Goal: Information Seeking & Learning: Find specific fact

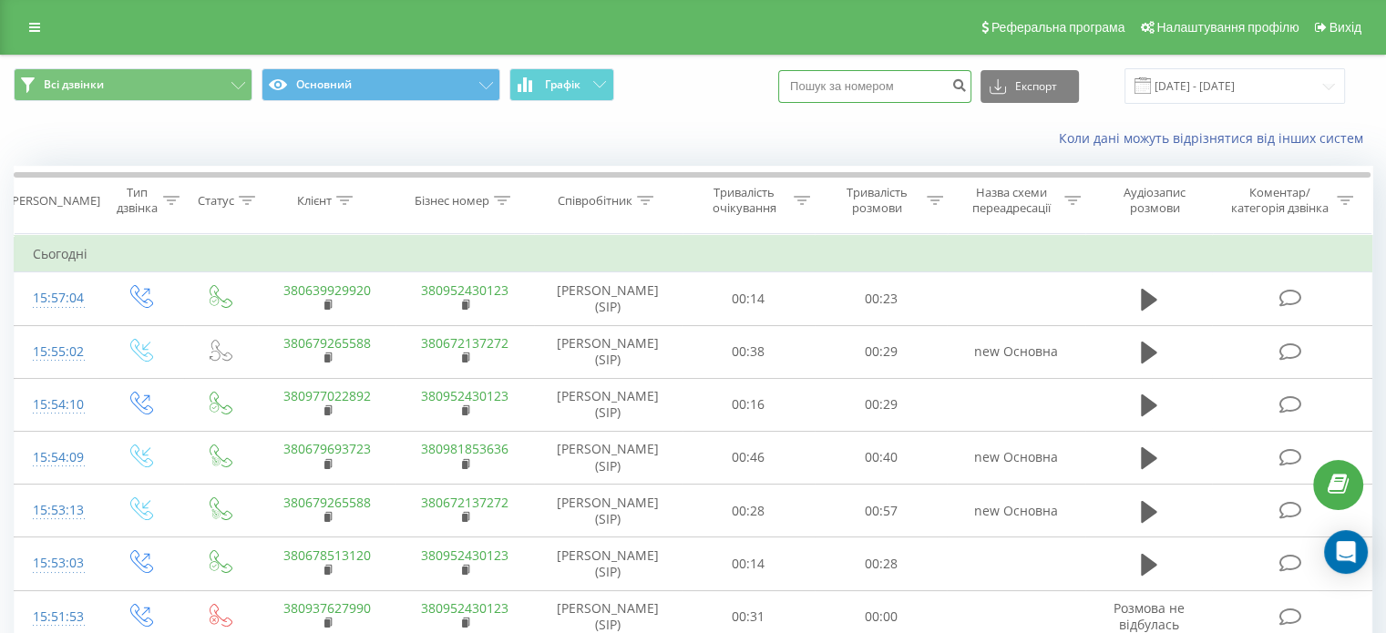
click at [861, 81] on input at bounding box center [874, 86] width 193 height 33
paste input "97 739-95-38"
type input "0977399538"
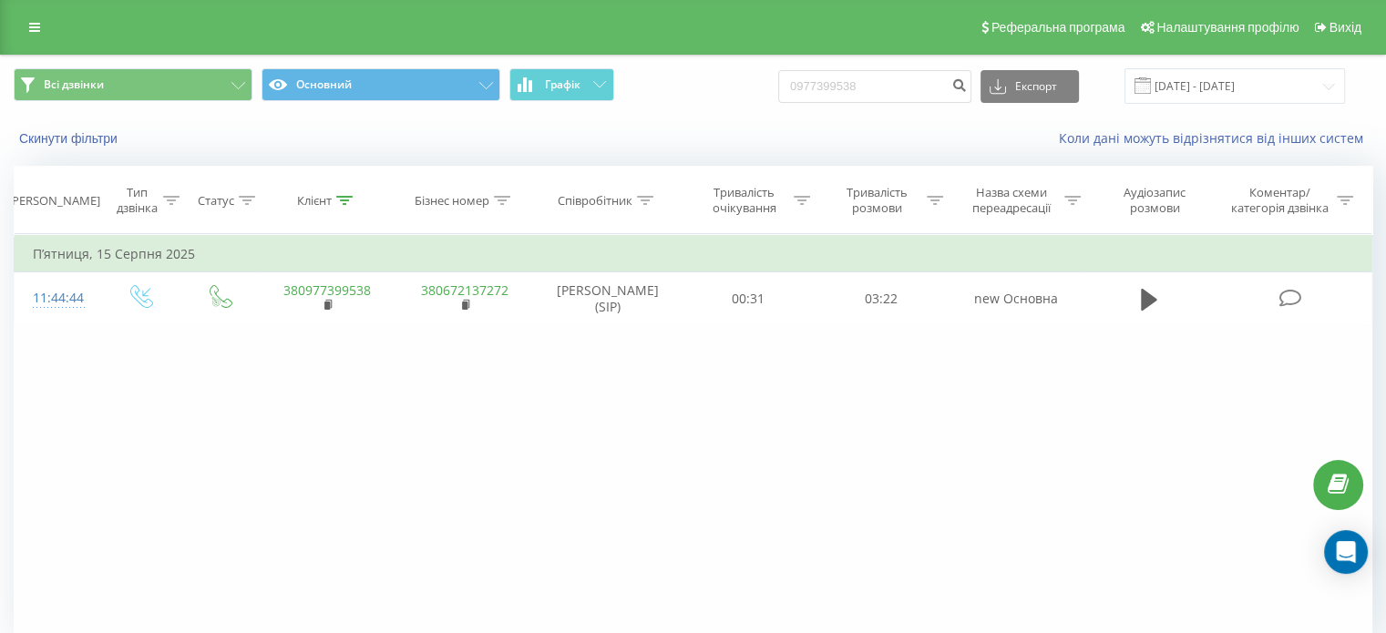
drag, startPoint x: 1143, startPoint y: 298, endPoint x: 1002, endPoint y: 128, distance: 220.6
click at [1142, 298] on icon at bounding box center [1149, 300] width 16 height 22
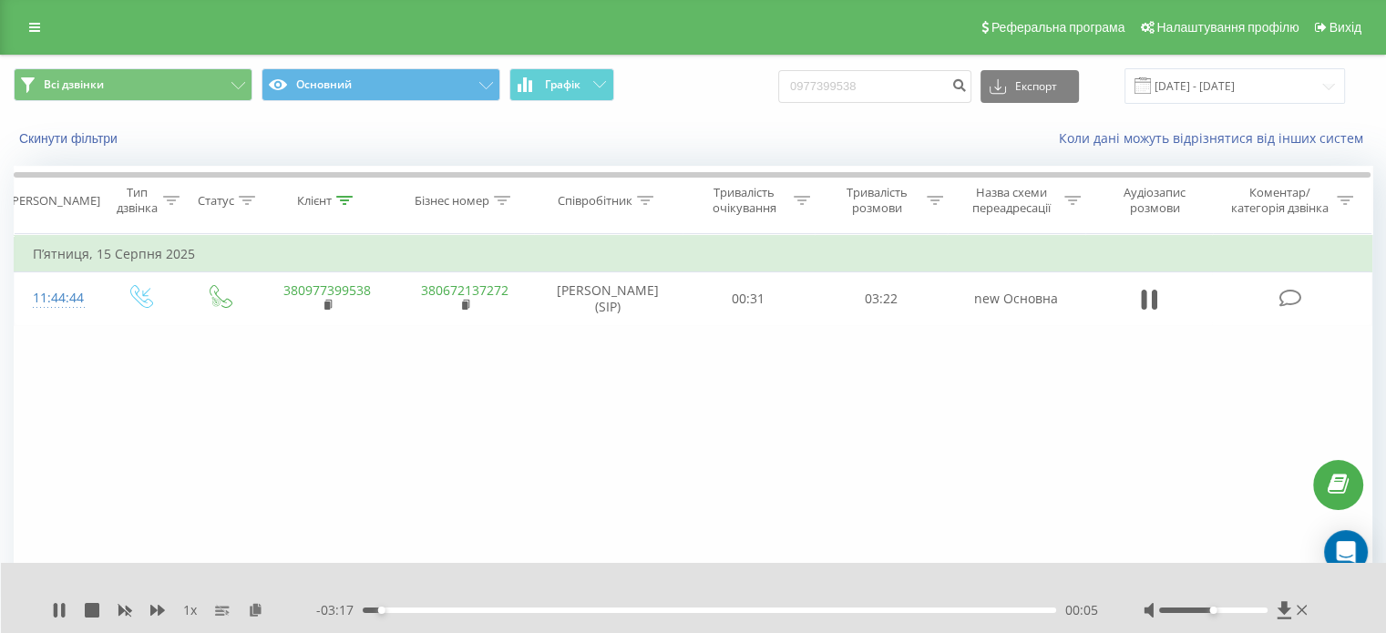
click at [1227, 611] on div at bounding box center [1213, 610] width 108 height 5
click at [1232, 611] on div at bounding box center [1213, 610] width 108 height 5
click at [561, 614] on div "- 02:31 00:51 00:51" at bounding box center [707, 610] width 782 height 18
click at [569, 609] on div "01:00" at bounding box center [709, 610] width 693 height 5
click at [598, 609] on div "01:09" at bounding box center [709, 610] width 693 height 5
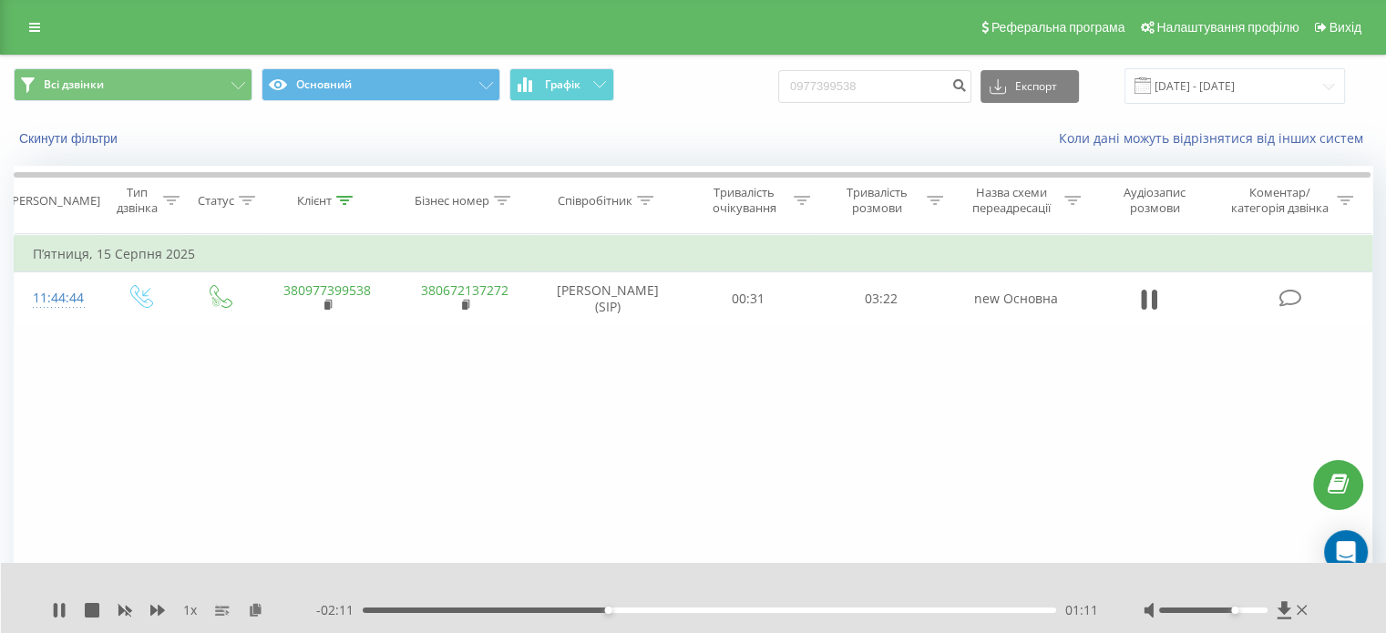
click at [622, 609] on div "01:11" at bounding box center [709, 610] width 693 height 5
click at [647, 615] on div "- 02:06 01:16 01:16" at bounding box center [707, 610] width 782 height 18
click at [657, 609] on div "01:26" at bounding box center [709, 610] width 693 height 5
click at [688, 611] on div "01:28" at bounding box center [709, 610] width 693 height 5
click at [722, 609] on div "01:45" at bounding box center [709, 610] width 693 height 5
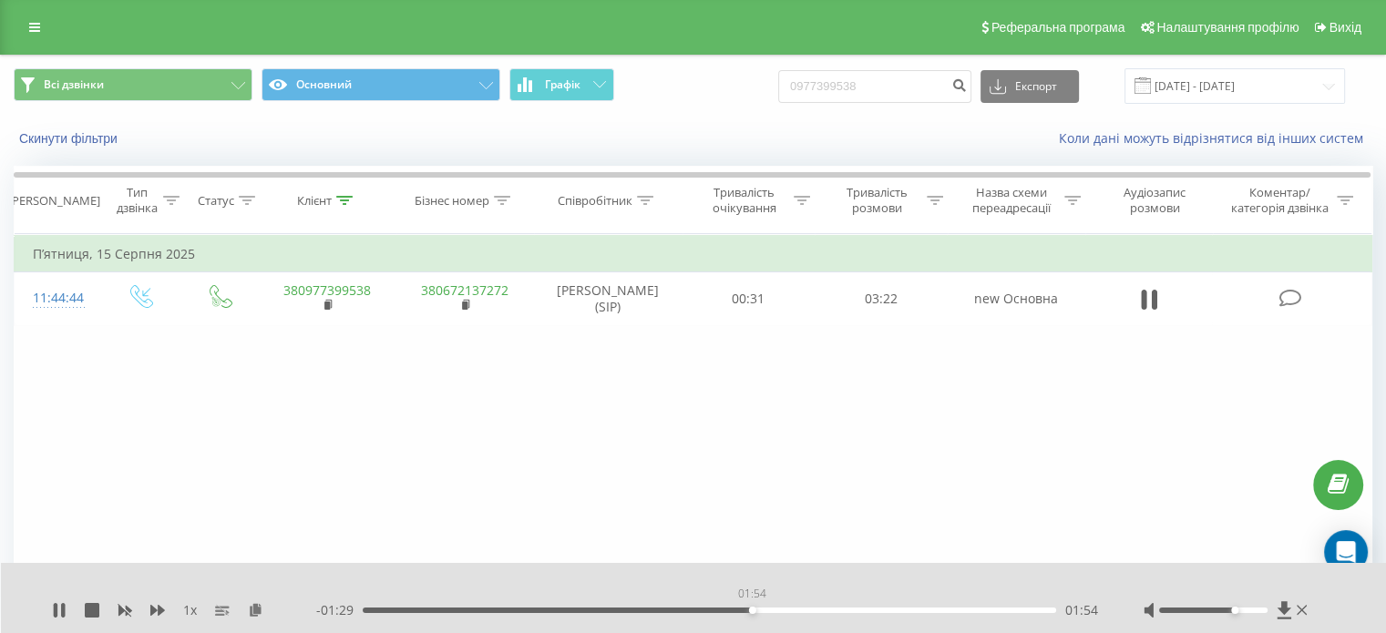
click at [752, 611] on div "01:54" at bounding box center [709, 610] width 693 height 5
click at [777, 612] on div "02:01" at bounding box center [709, 610] width 693 height 5
click at [804, 611] on div "02:04" at bounding box center [709, 610] width 693 height 5
drag, startPoint x: 66, startPoint y: 378, endPoint x: 160, endPoint y: 382, distance: 94.8
click at [66, 379] on div "Фільтрувати за умовою Дорівнює Введіть значення Скасувати OK Фільтрувати за умо…" at bounding box center [693, 439] width 1358 height 410
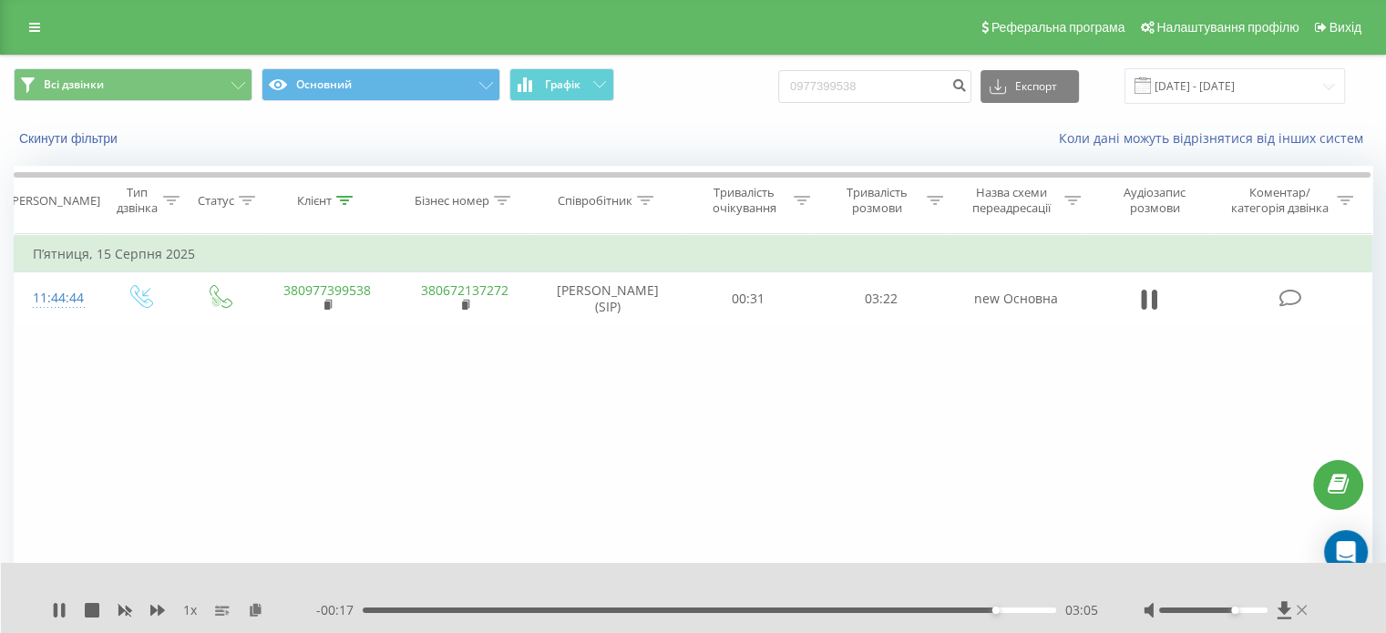
click at [1302, 608] on icon at bounding box center [1301, 610] width 11 height 10
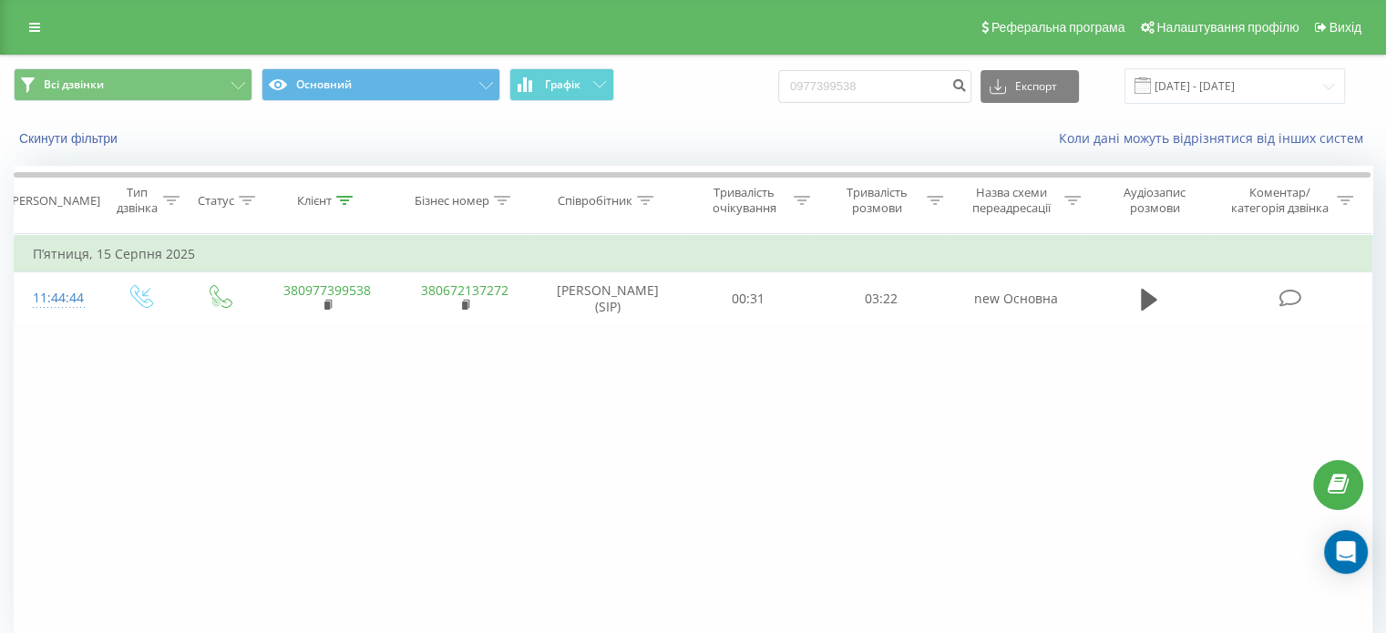
click at [794, 554] on div "Фільтрувати за умовою Дорівнює Введіть значення Скасувати OK Фільтрувати за умо…" at bounding box center [693, 439] width 1358 height 410
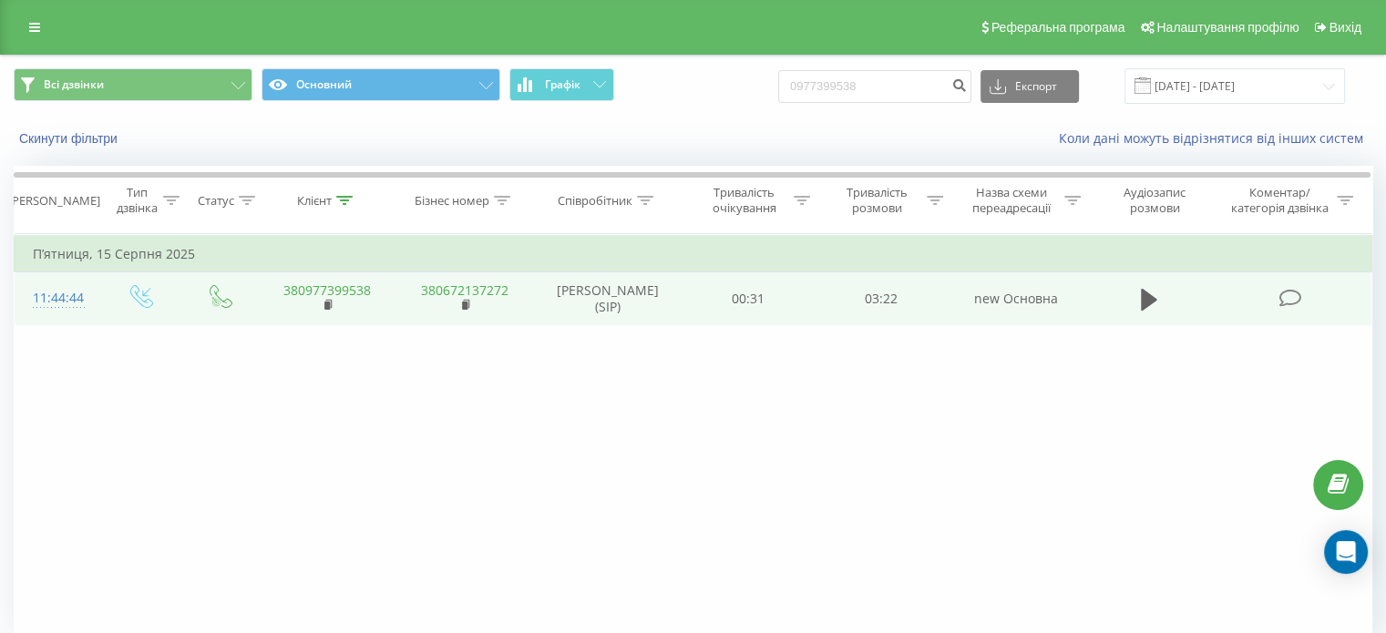
drag, startPoint x: 1143, startPoint y: 305, endPoint x: 1088, endPoint y: 297, distance: 56.2
click at [1143, 305] on icon at bounding box center [1149, 300] width 16 height 22
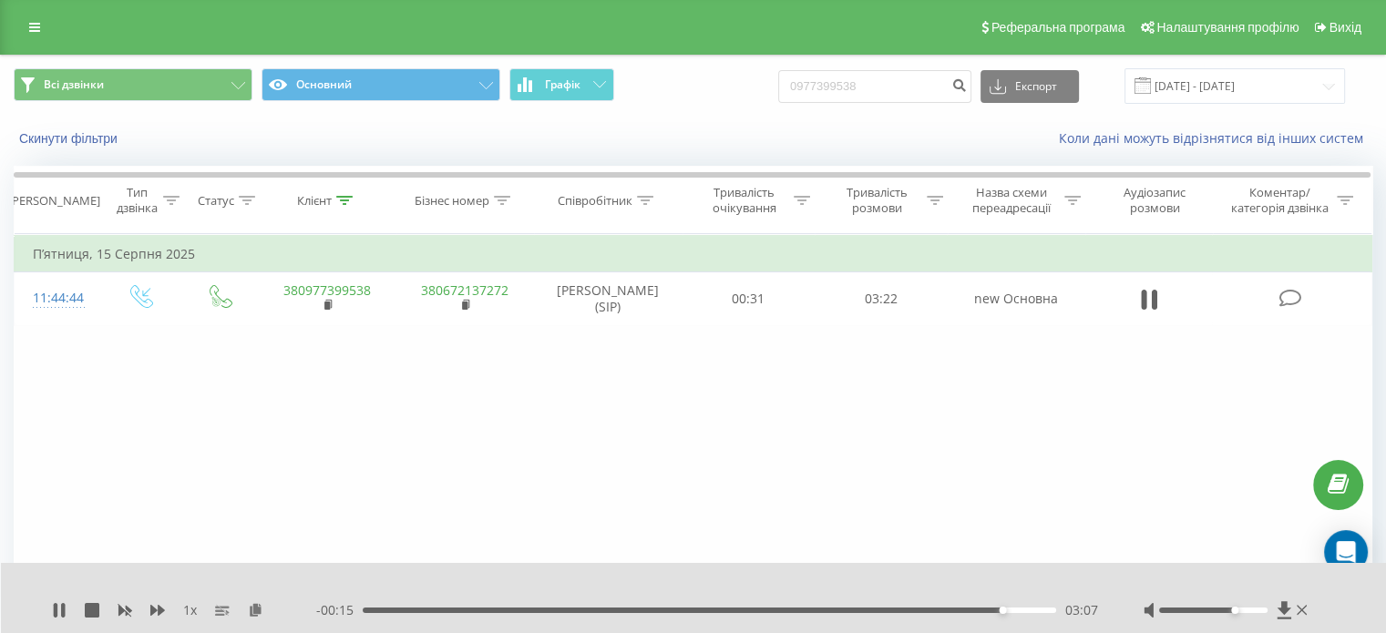
click at [817, 615] on div "- 00:15 03:07 03:07" at bounding box center [707, 610] width 782 height 18
click at [791, 606] on div "- 00:15 03:08 03:08" at bounding box center [707, 610] width 782 height 18
click at [785, 611] on div "03:08" at bounding box center [709, 610] width 693 height 5
click at [776, 608] on div "02:06" at bounding box center [709, 610] width 693 height 5
click at [725, 604] on div "- 01:19 02:04 02:04" at bounding box center [707, 610] width 782 height 18
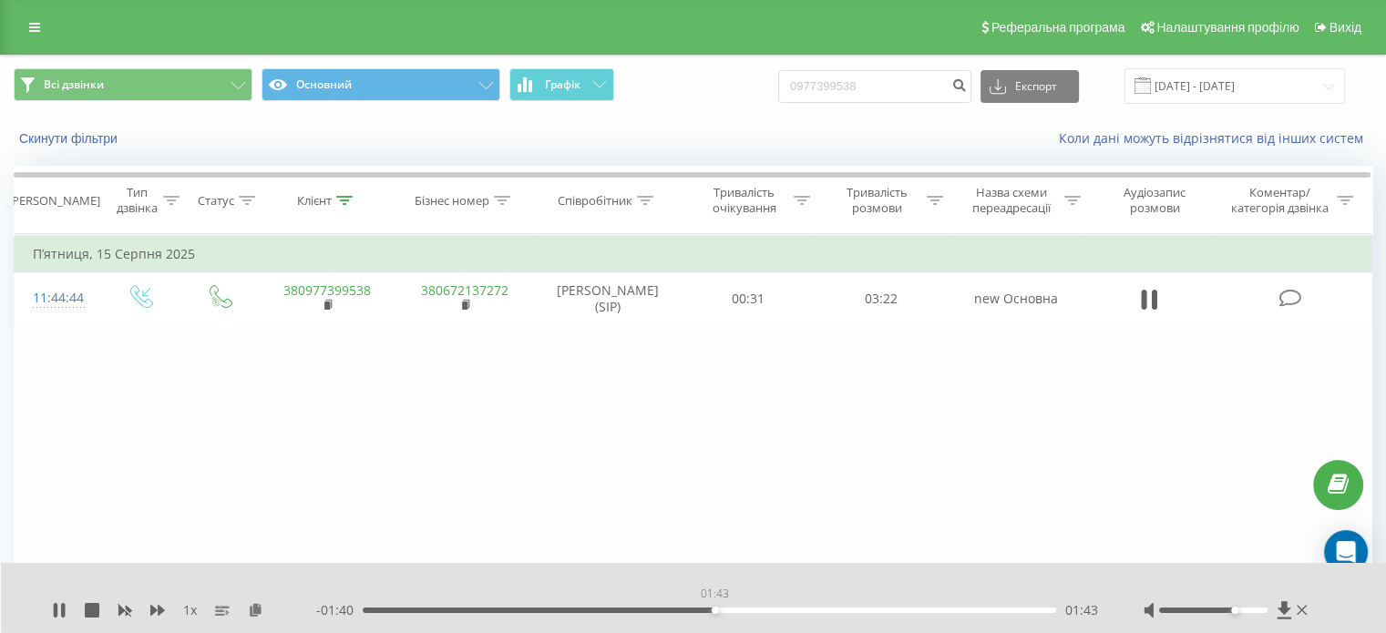
click at [714, 610] on div "01:43" at bounding box center [709, 610] width 693 height 5
click at [676, 614] on div "- 01:39 01:44 01:44" at bounding box center [707, 610] width 782 height 18
click at [630, 612] on div "01:44" at bounding box center [709, 610] width 693 height 5
click at [466, 608] on div "01:19" at bounding box center [709, 610] width 693 height 5
click at [425, 615] on div "- 02:52 00:31 00:31" at bounding box center [707, 610] width 782 height 18
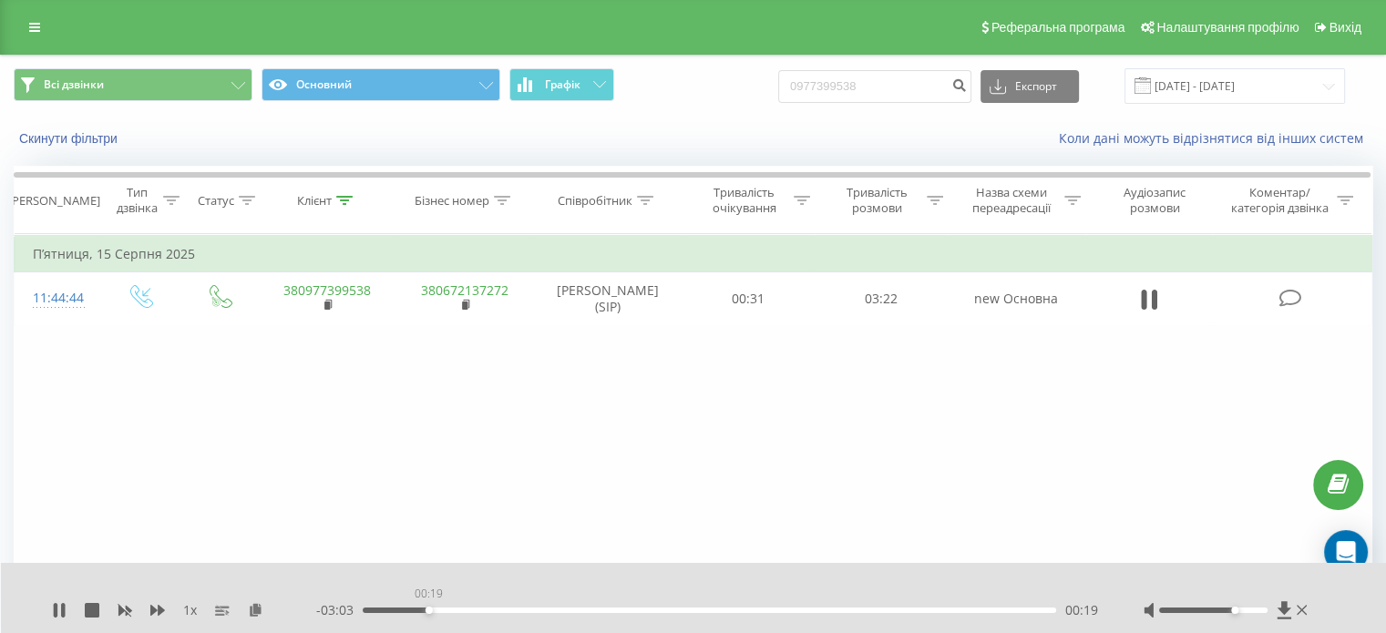
click at [428, 608] on div "00:19" at bounding box center [709, 610] width 693 height 5
click at [437, 610] on div "00:20" at bounding box center [709, 610] width 693 height 5
click at [58, 605] on icon at bounding box center [59, 610] width 15 height 15
click at [113, 400] on div "Фільтрувати за умовою Дорівнює Введіть значення Скасувати OK Фільтрувати за умо…" at bounding box center [693, 439] width 1358 height 410
click at [33, 26] on icon at bounding box center [34, 27] width 11 height 13
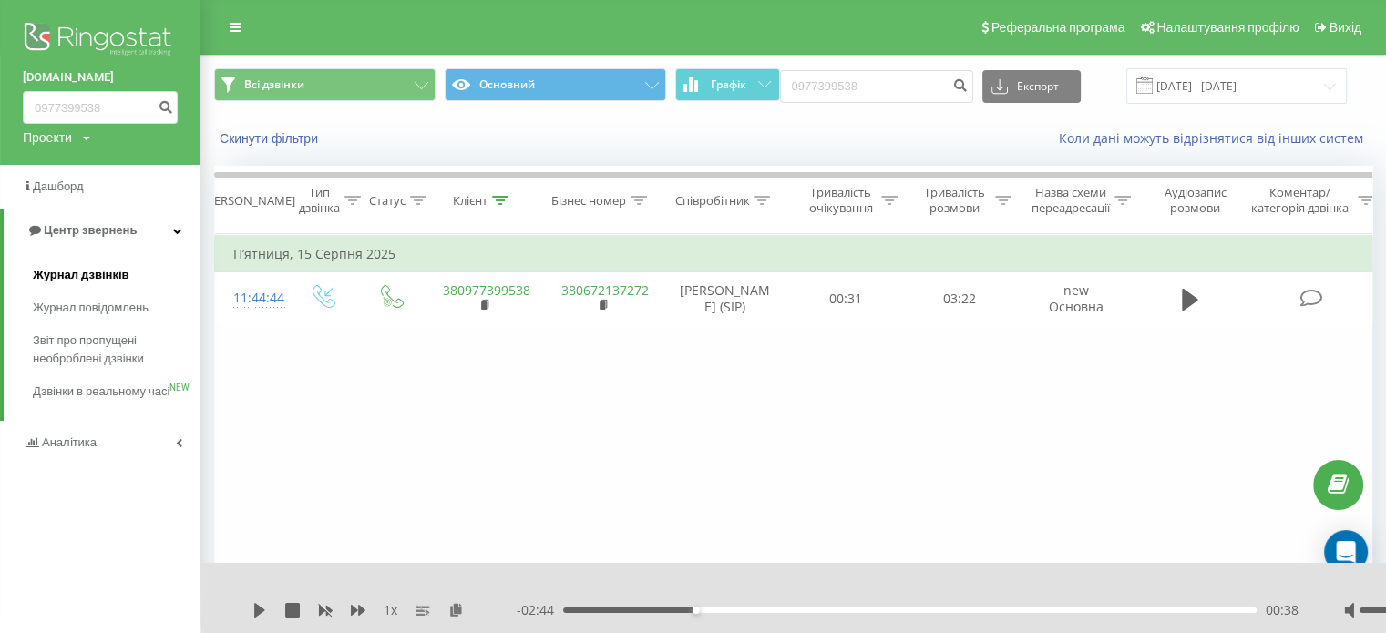
click at [52, 274] on span "Журнал дзвінків" at bounding box center [81, 275] width 97 height 18
